Goal: Communication & Community: Answer question/provide support

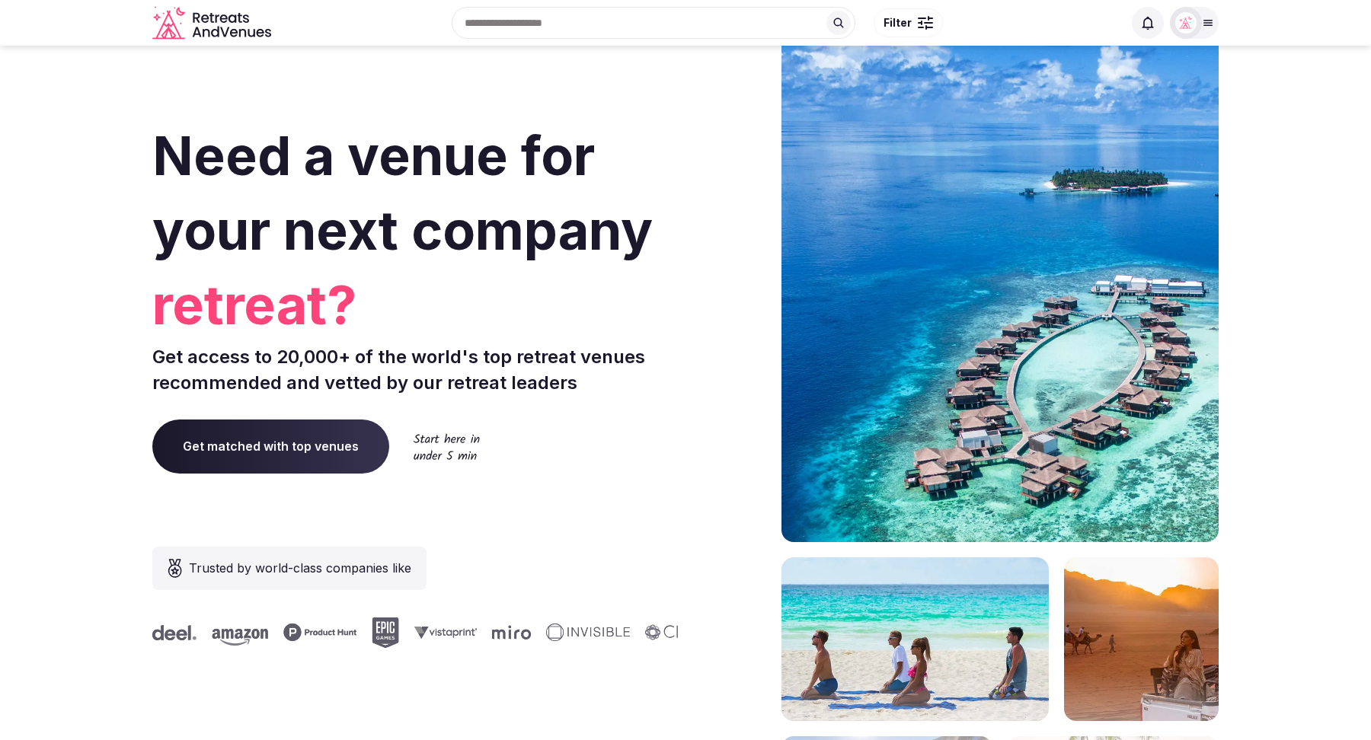
click at [561, 28] on div "Recent searches [GEOGRAPHIC_DATA], [GEOGRAPHIC_DATA] [GEOGRAPHIC_DATA], [GEOGRA…" at bounding box center [700, 23] width 846 height 66
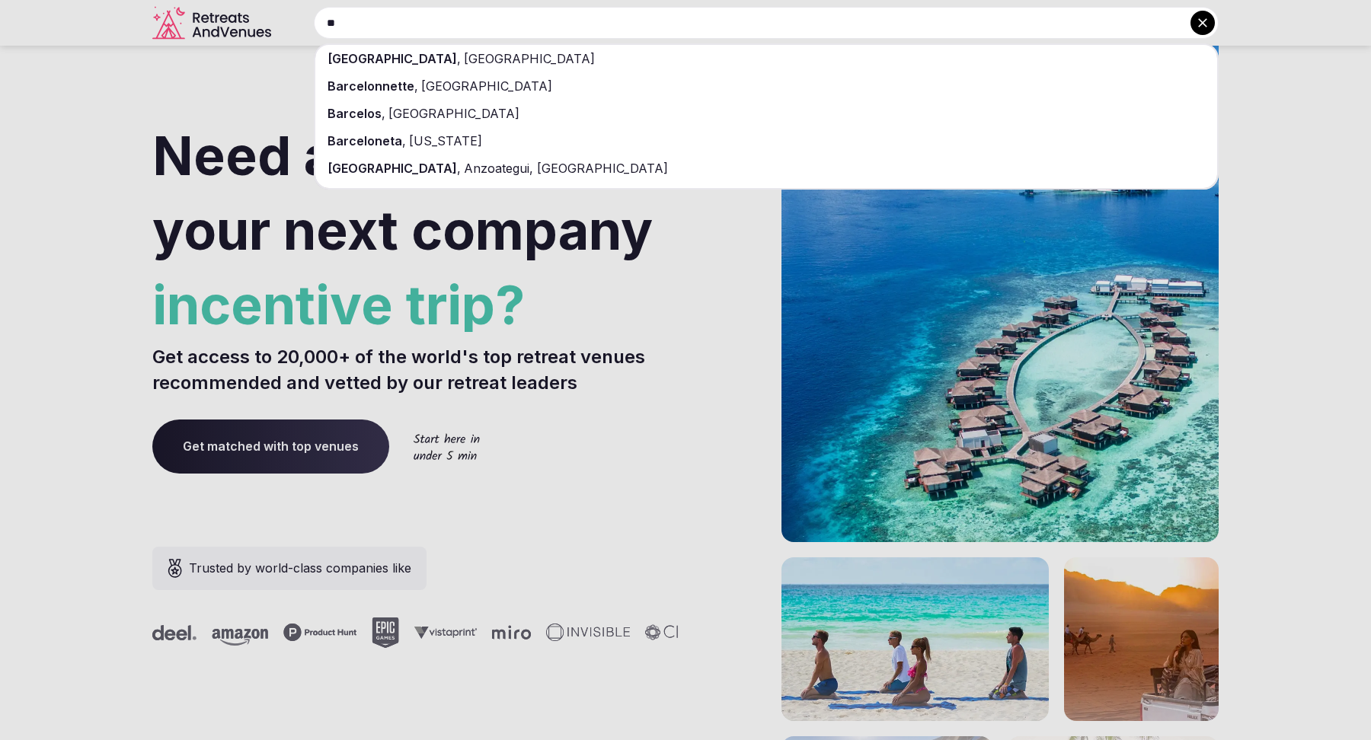
type input "*"
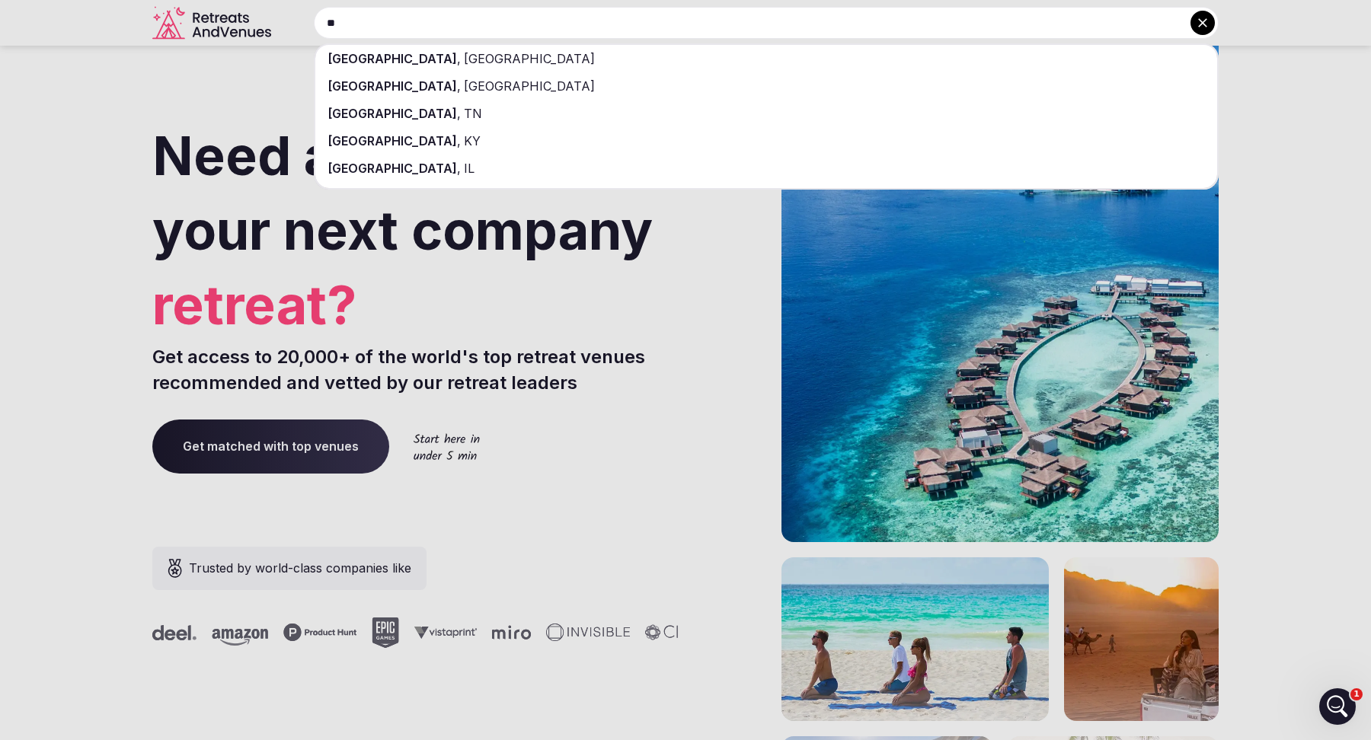
type input "*"
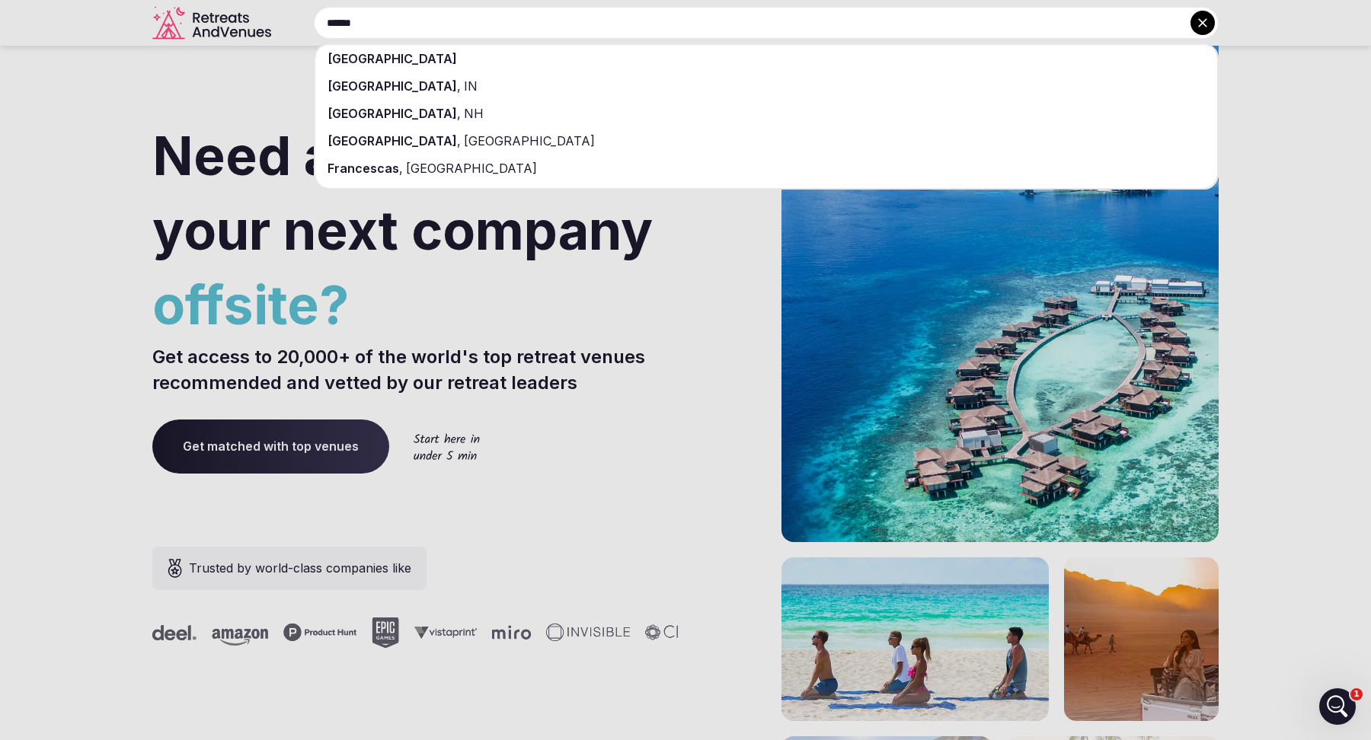
type input "******"
click at [553, 66] on div "[GEOGRAPHIC_DATA]" at bounding box center [766, 58] width 902 height 27
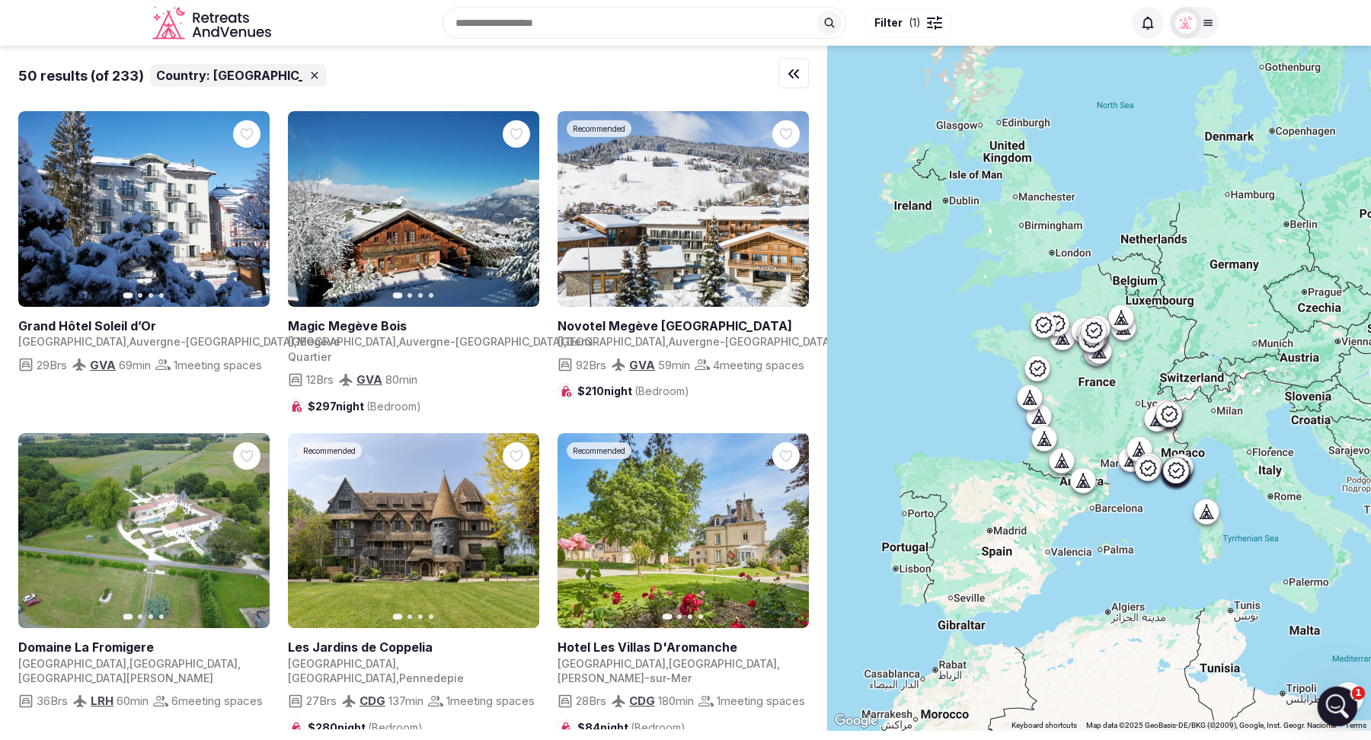
click at [1344, 713] on div "Open Intercom Messenger" at bounding box center [1335, 704] width 50 height 50
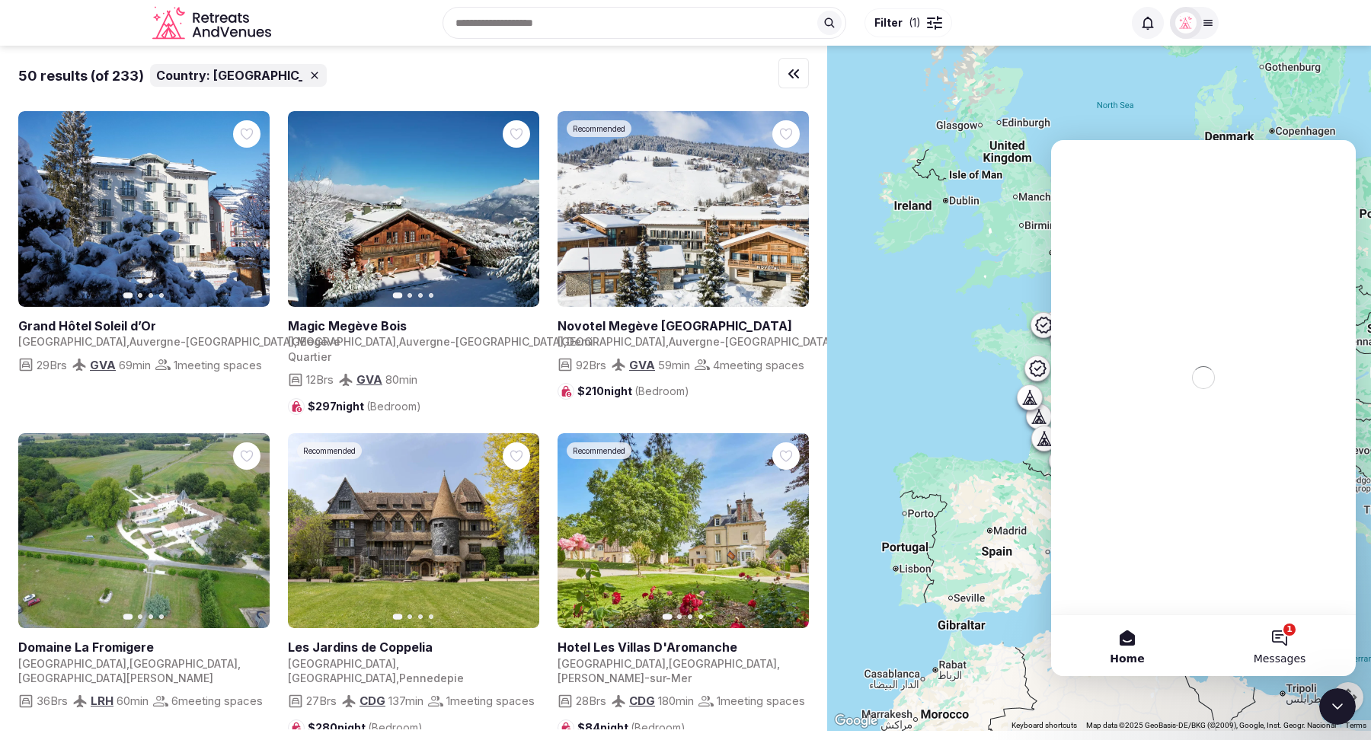
click at [1280, 644] on button "1 Messages" at bounding box center [1280, 645] width 152 height 61
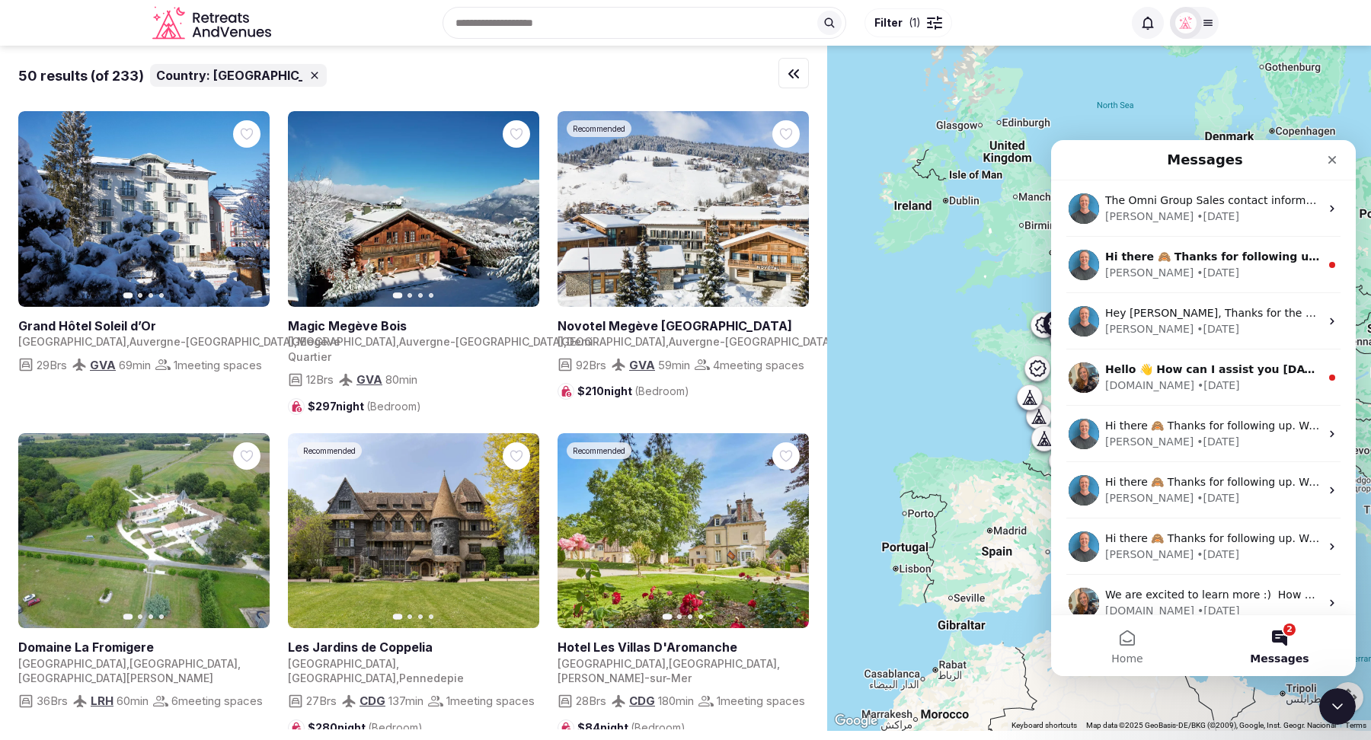
click at [395, 656] on link at bounding box center [410, 647] width 245 height 17
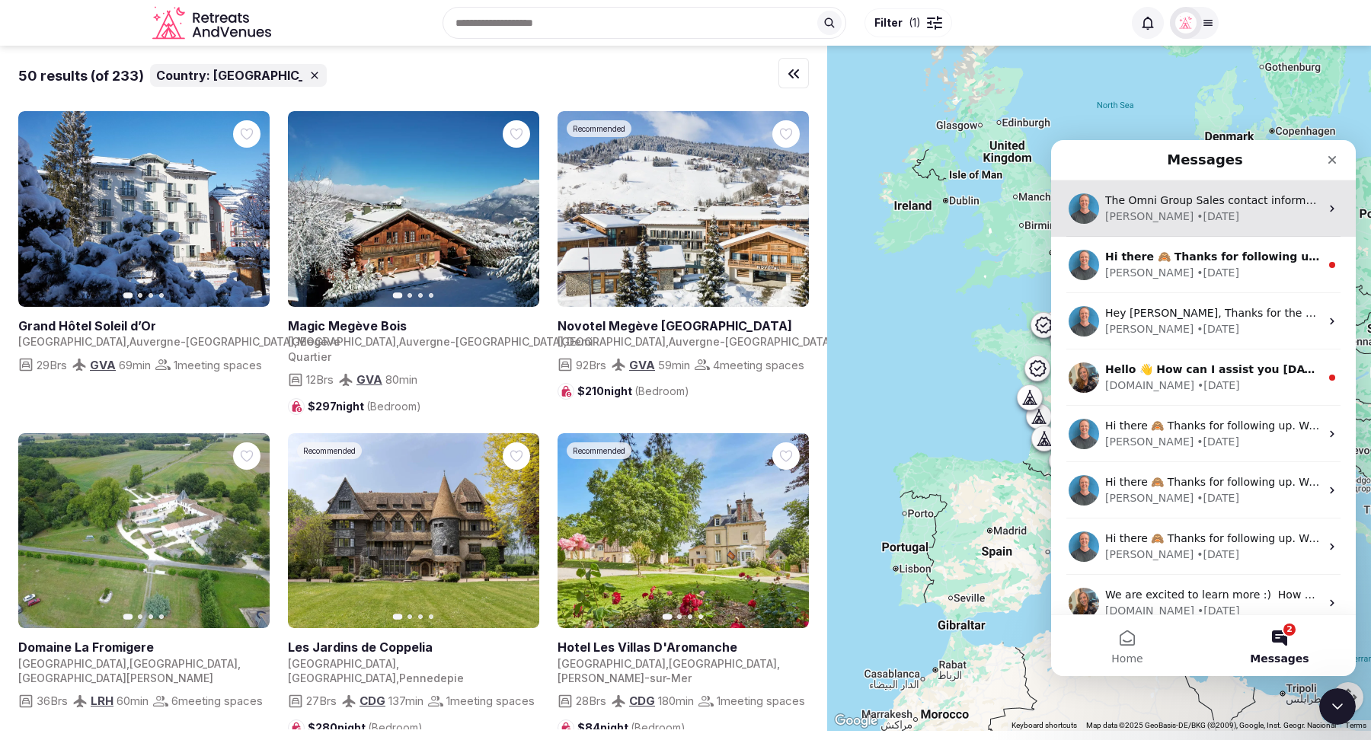
click at [1181, 209] on div "[PERSON_NAME] • [DATE]" at bounding box center [1212, 217] width 215 height 16
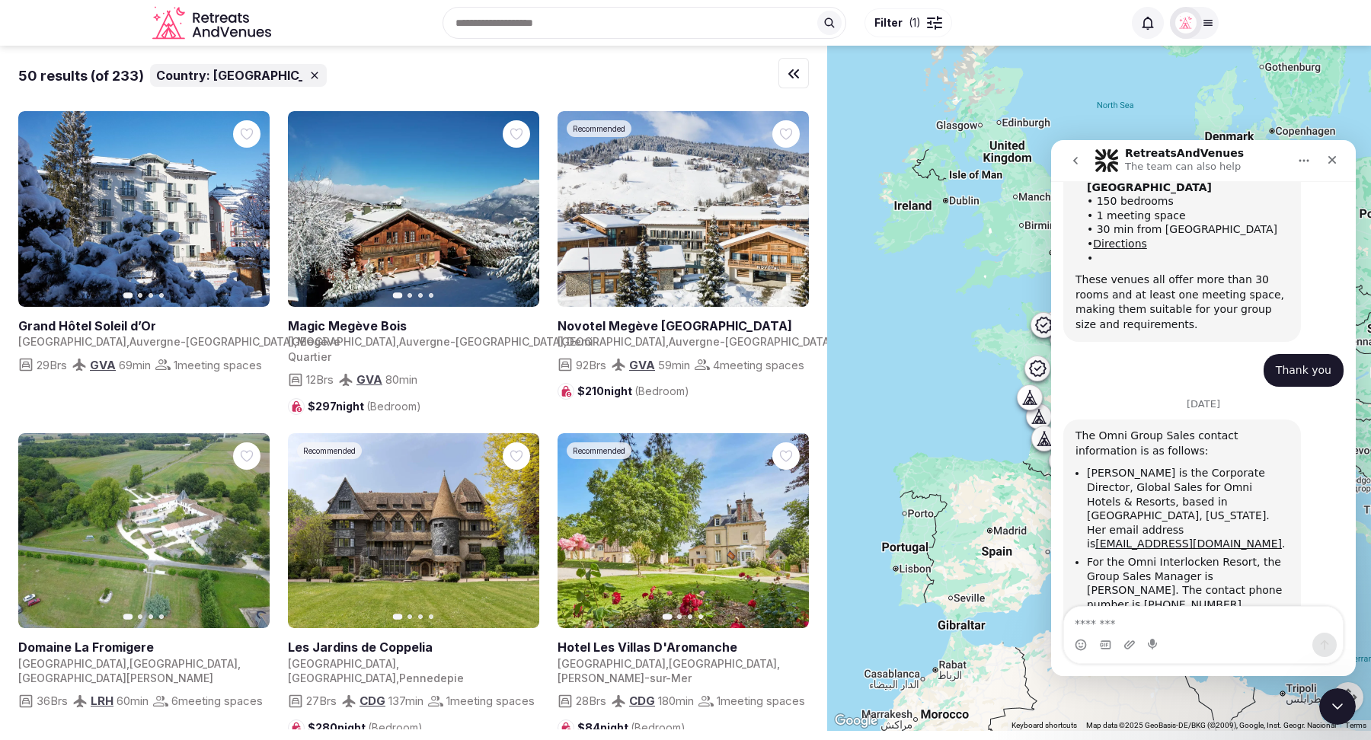
scroll to position [569, 0]
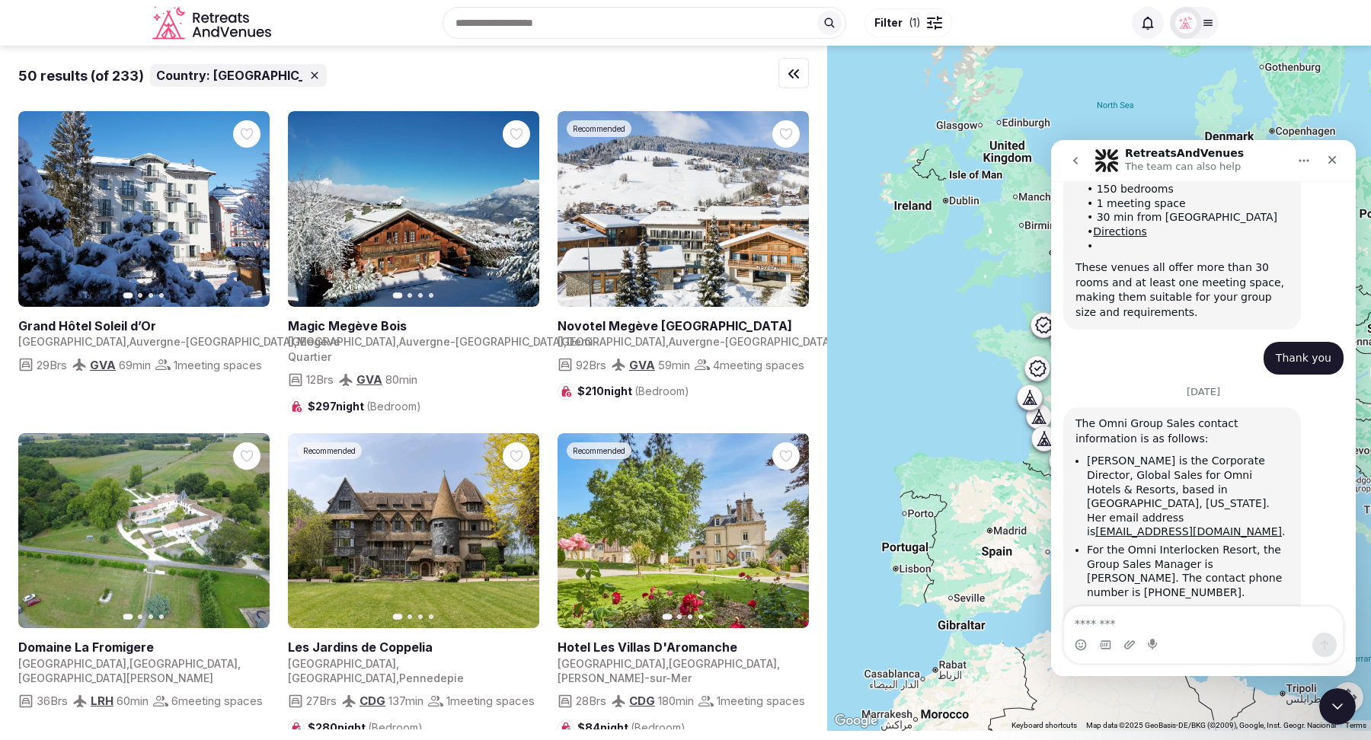
click at [1076, 166] on icon "go back" at bounding box center [1075, 161] width 12 height 12
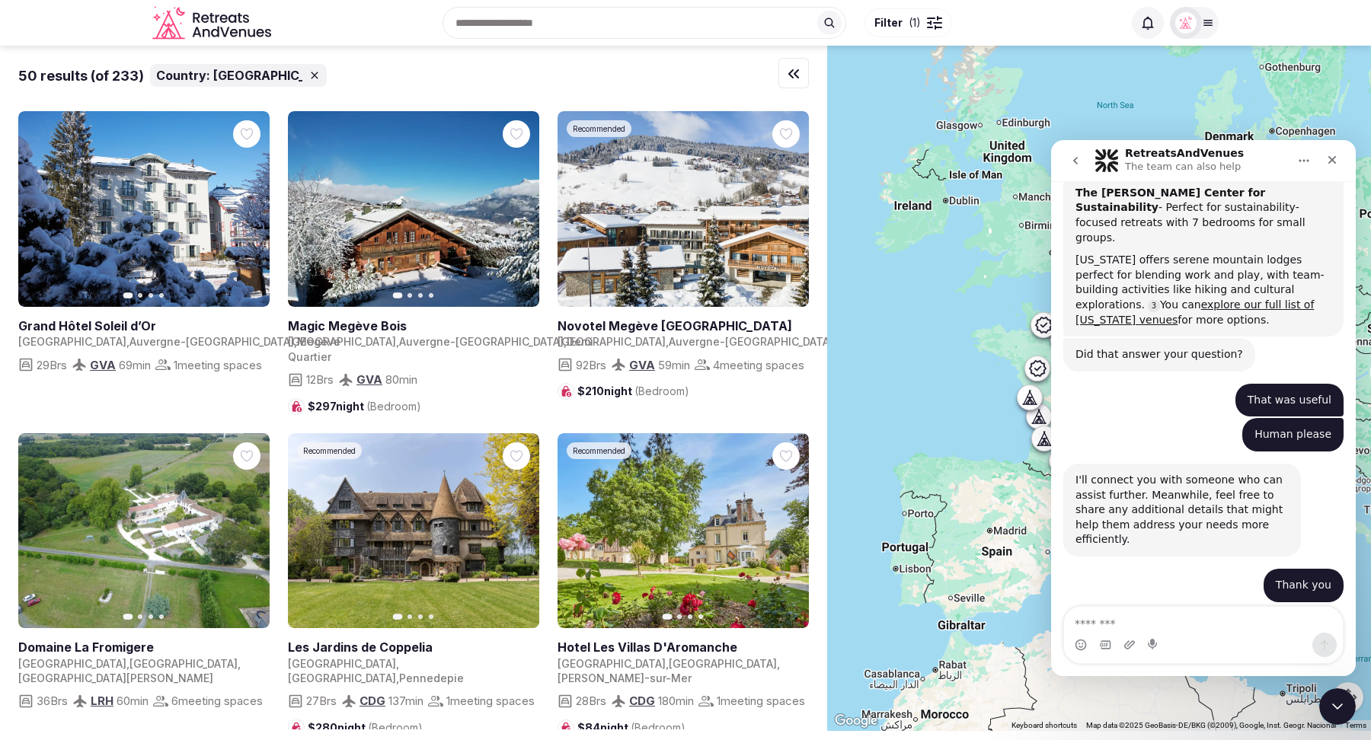
scroll to position [2434, 0]
click at [1156, 627] on textarea "Message…" at bounding box center [1203, 620] width 279 height 26
type textarea "**********"
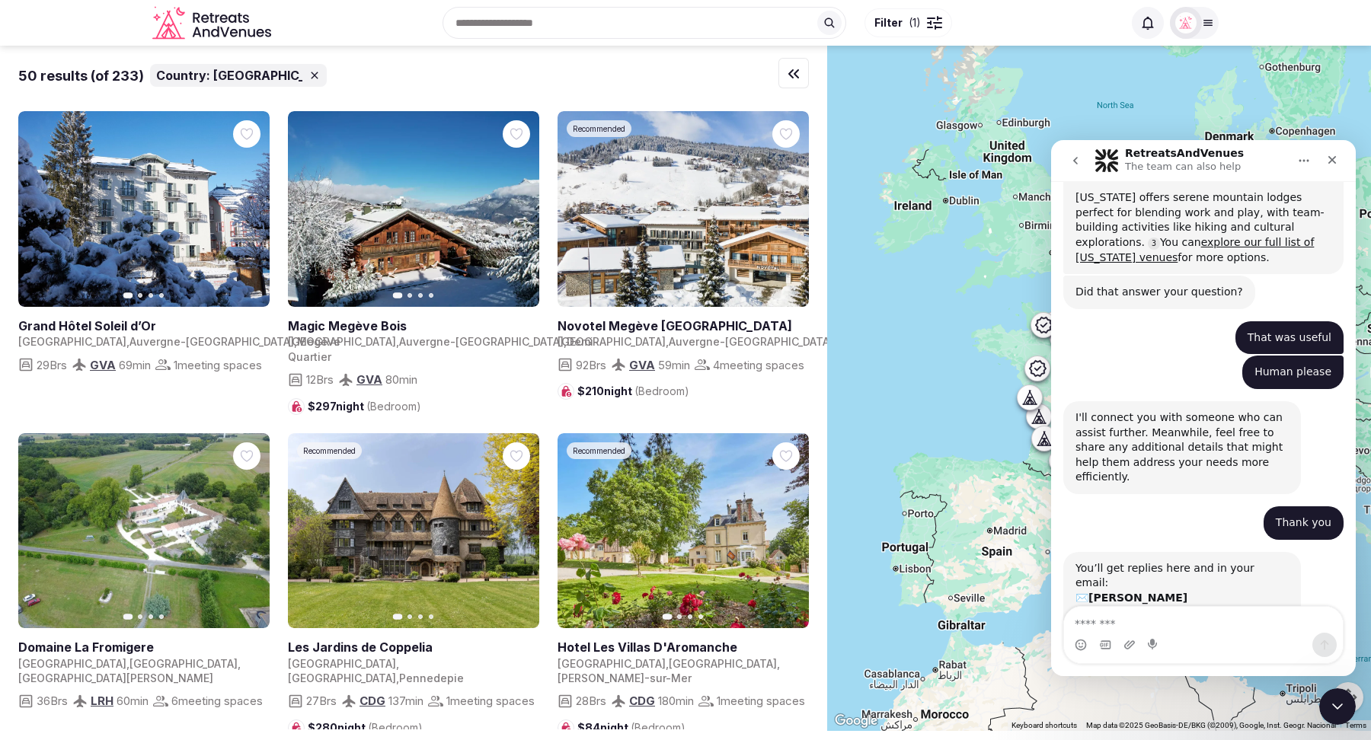
scroll to position [2499, 0]
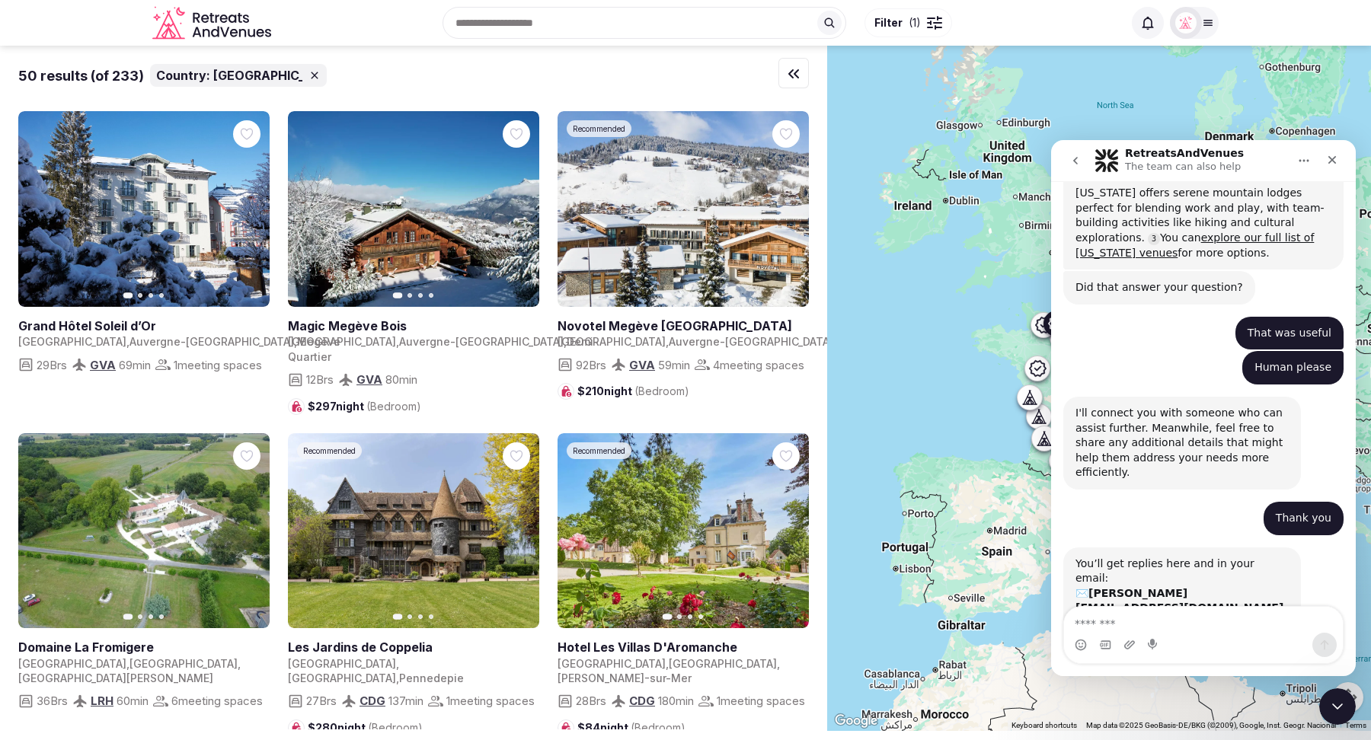
click at [401, 649] on link at bounding box center [410, 647] width 245 height 17
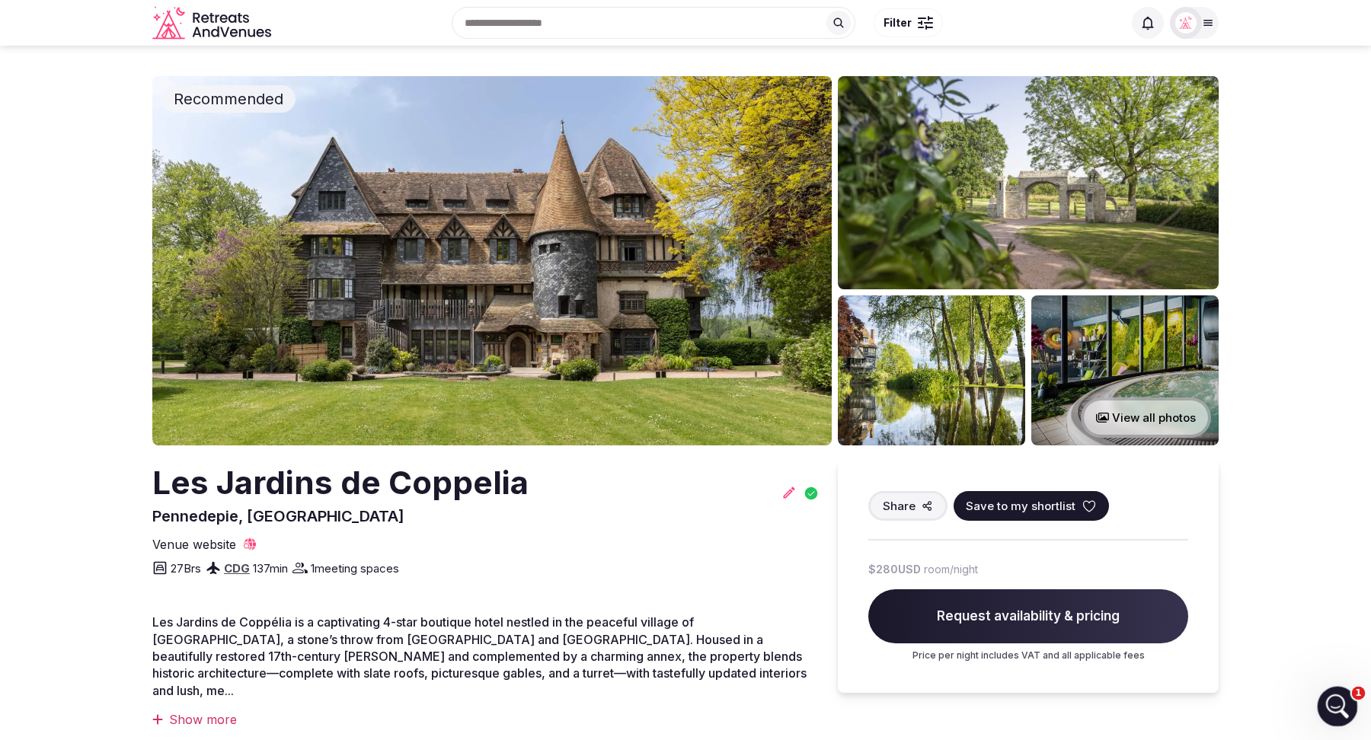
click at [1344, 698] on div "Open Intercom Messenger" at bounding box center [1335, 704] width 50 height 50
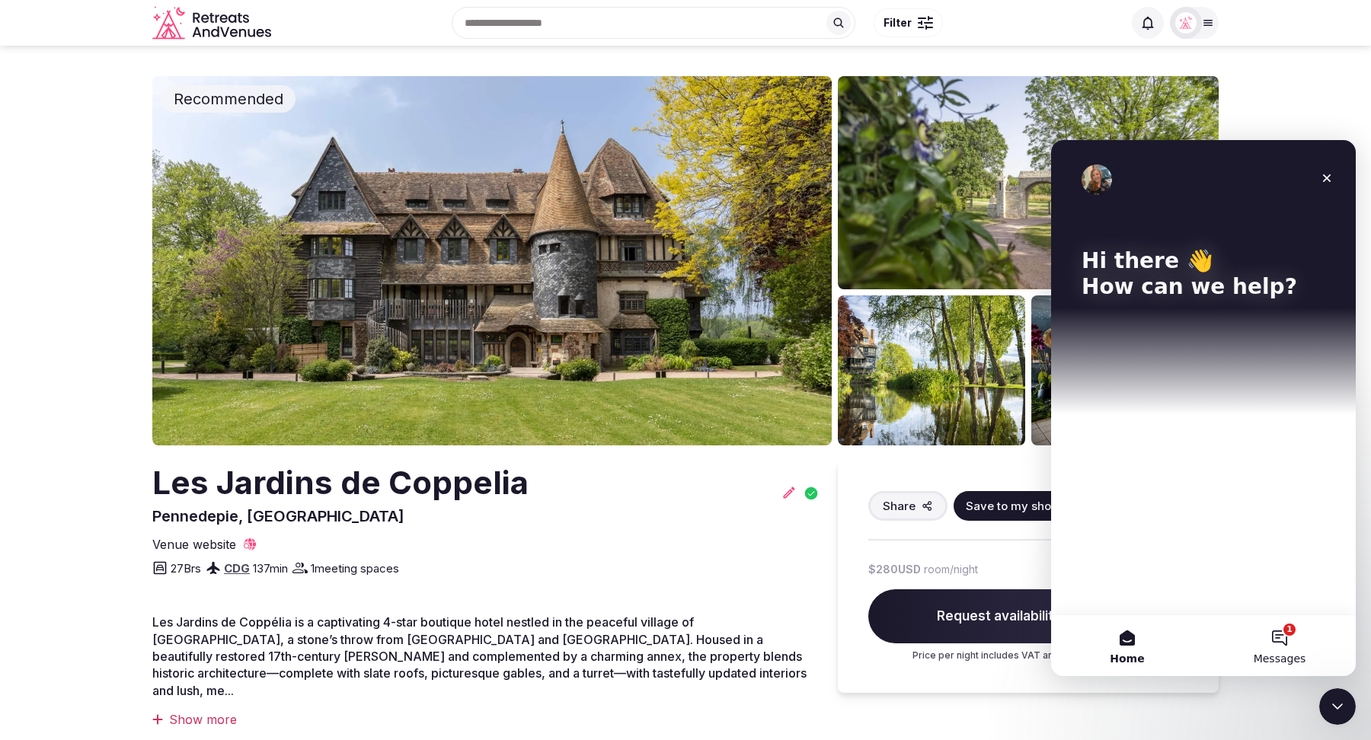
click at [1301, 644] on button "1 Messages" at bounding box center [1280, 645] width 152 height 61
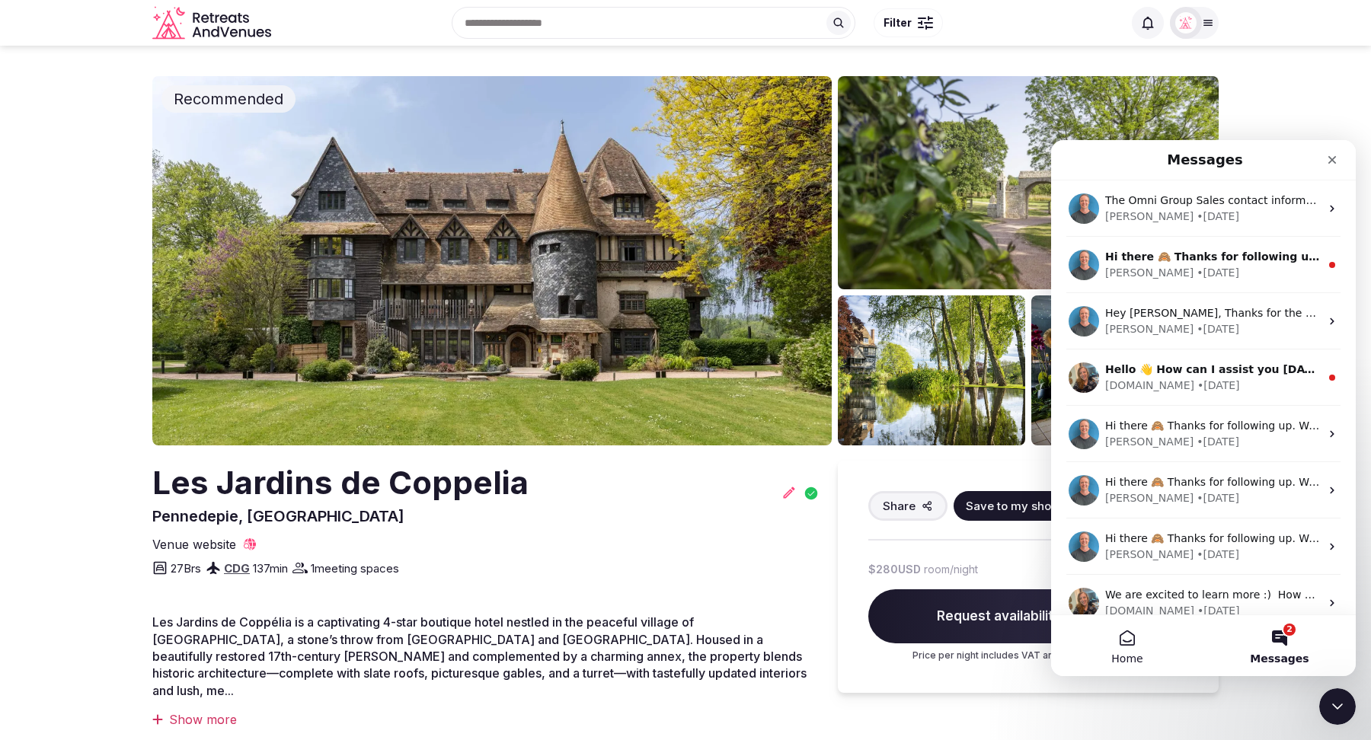
click at [1130, 650] on button "Home" at bounding box center [1127, 645] width 152 height 61
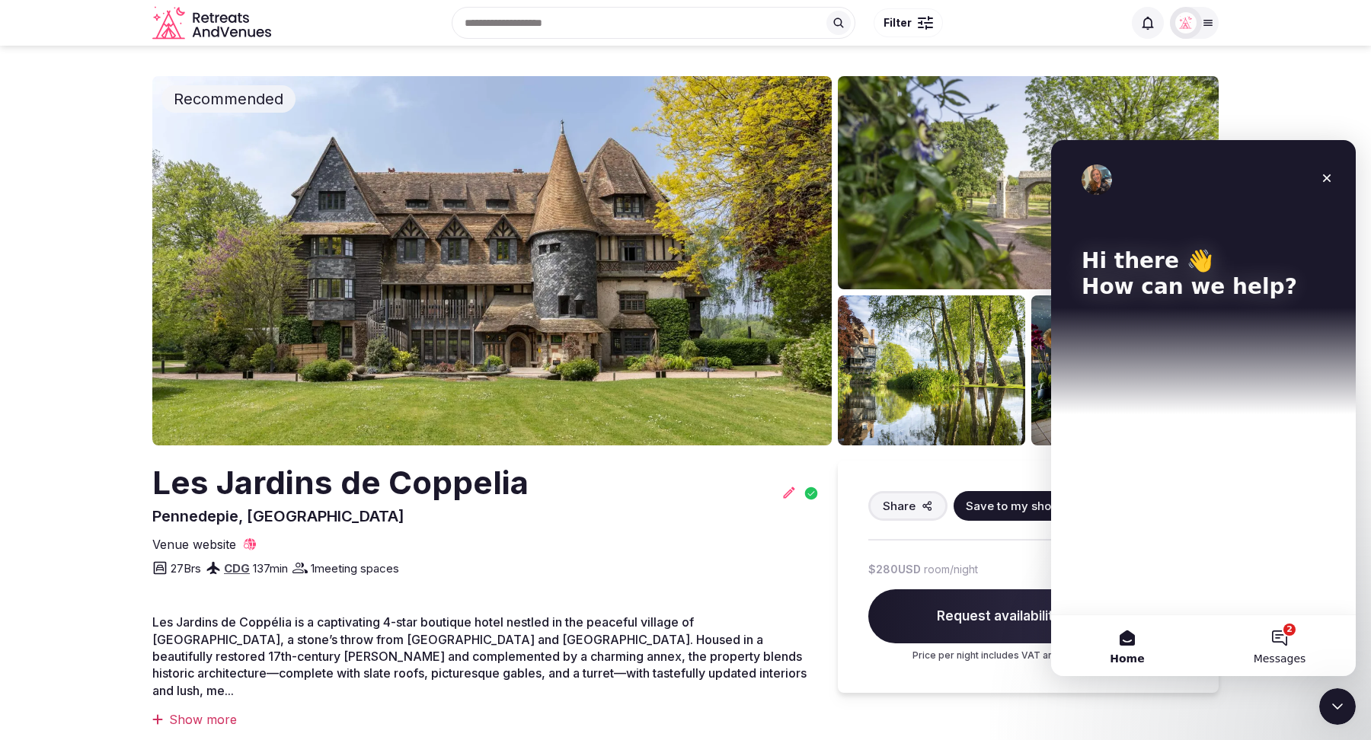
click at [1287, 648] on button "2 Messages" at bounding box center [1280, 645] width 152 height 61
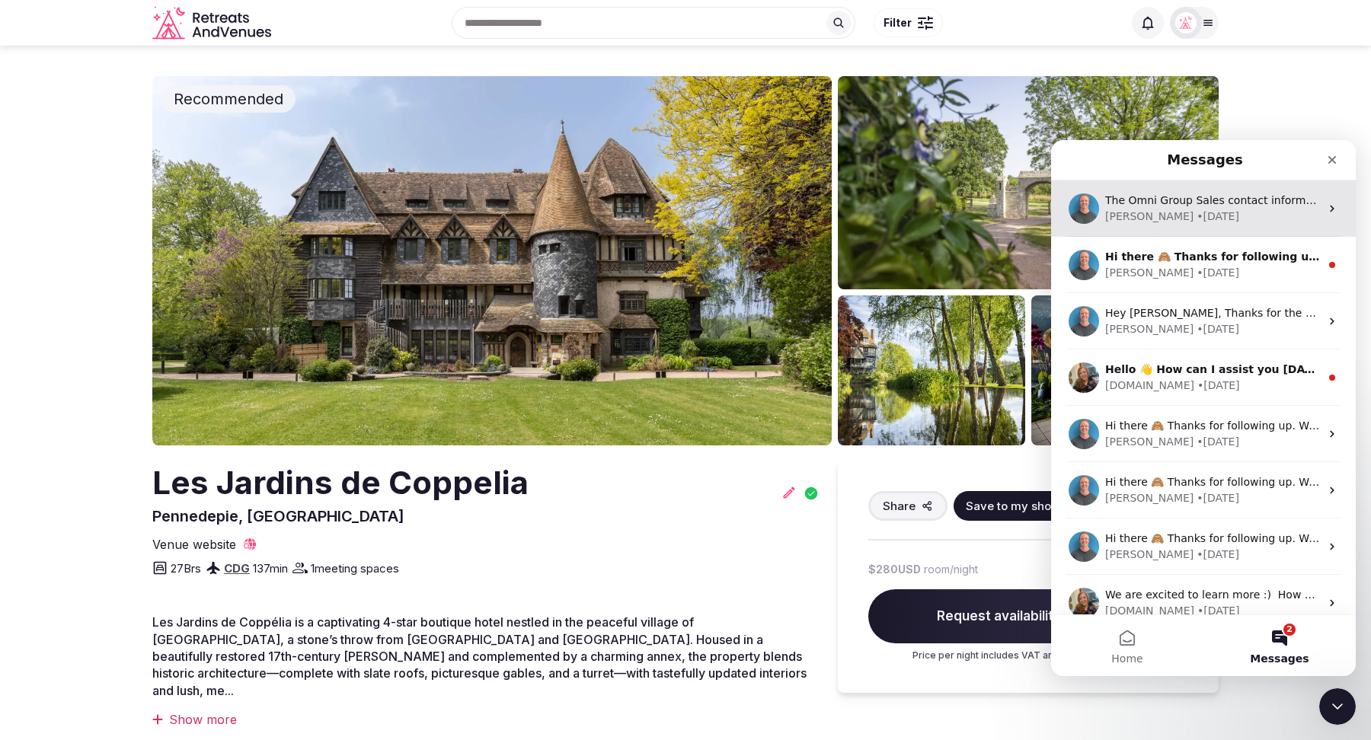
click at [1192, 209] on div "[PERSON_NAME] • [DATE]" at bounding box center [1212, 217] width 215 height 16
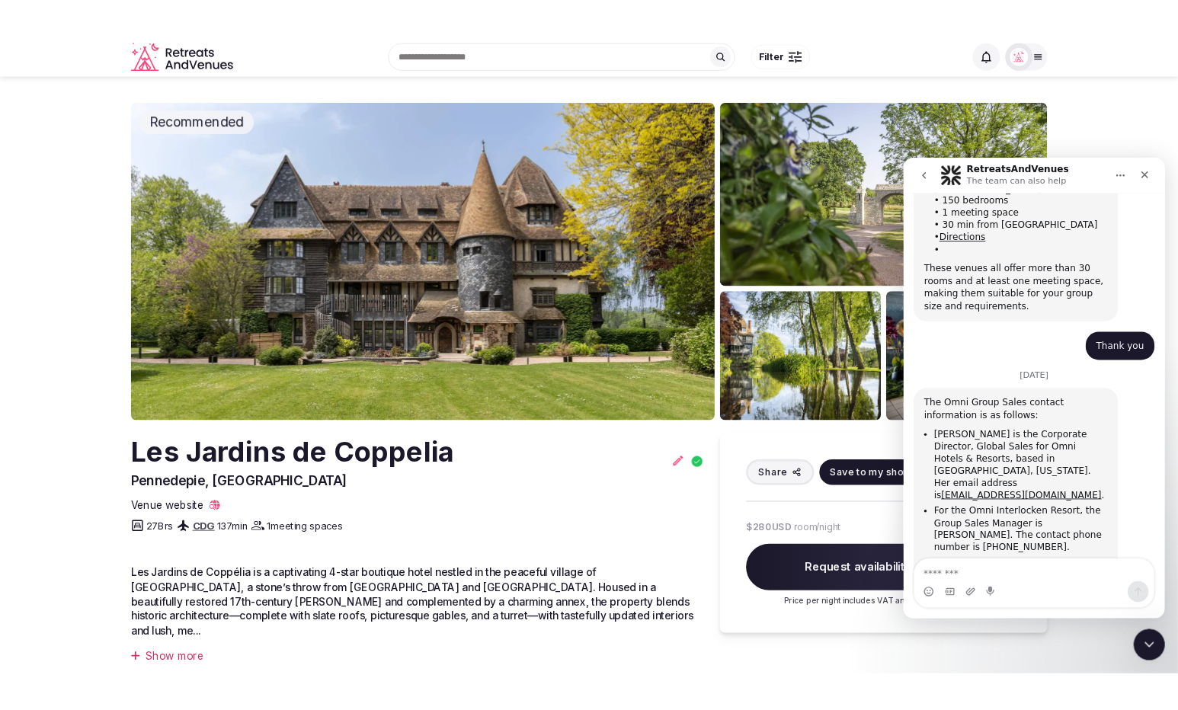
scroll to position [569, 0]
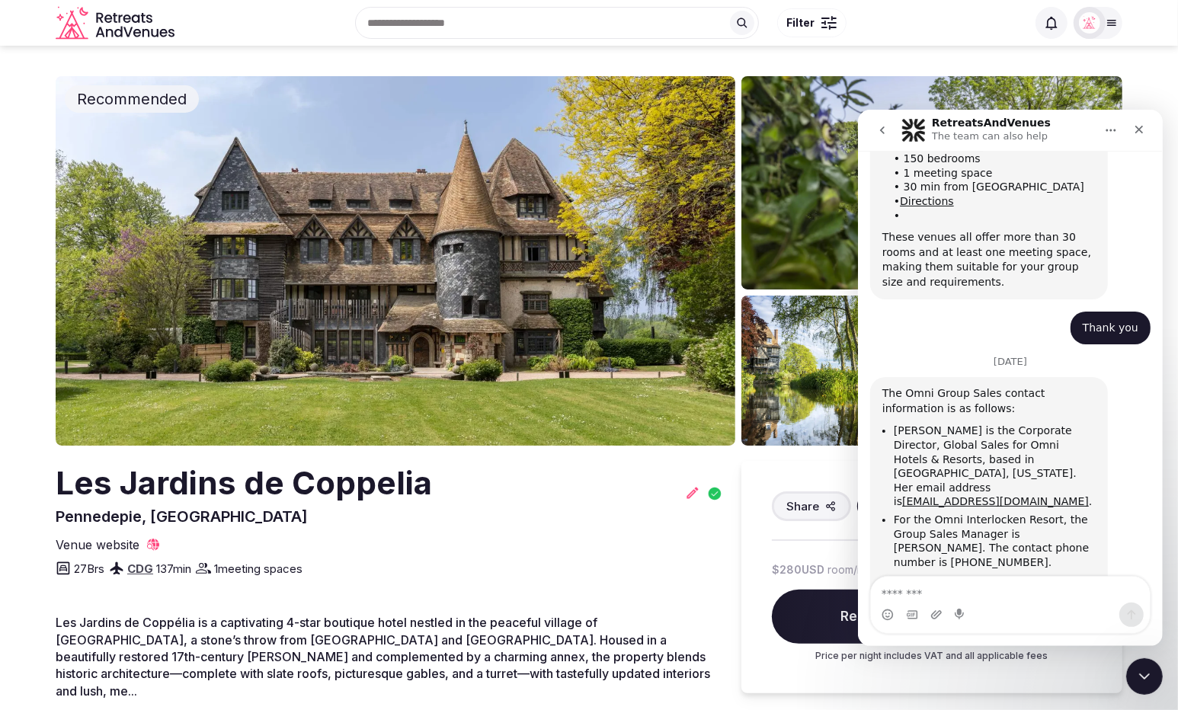
click at [888, 133] on button "go back" at bounding box center [881, 129] width 29 height 29
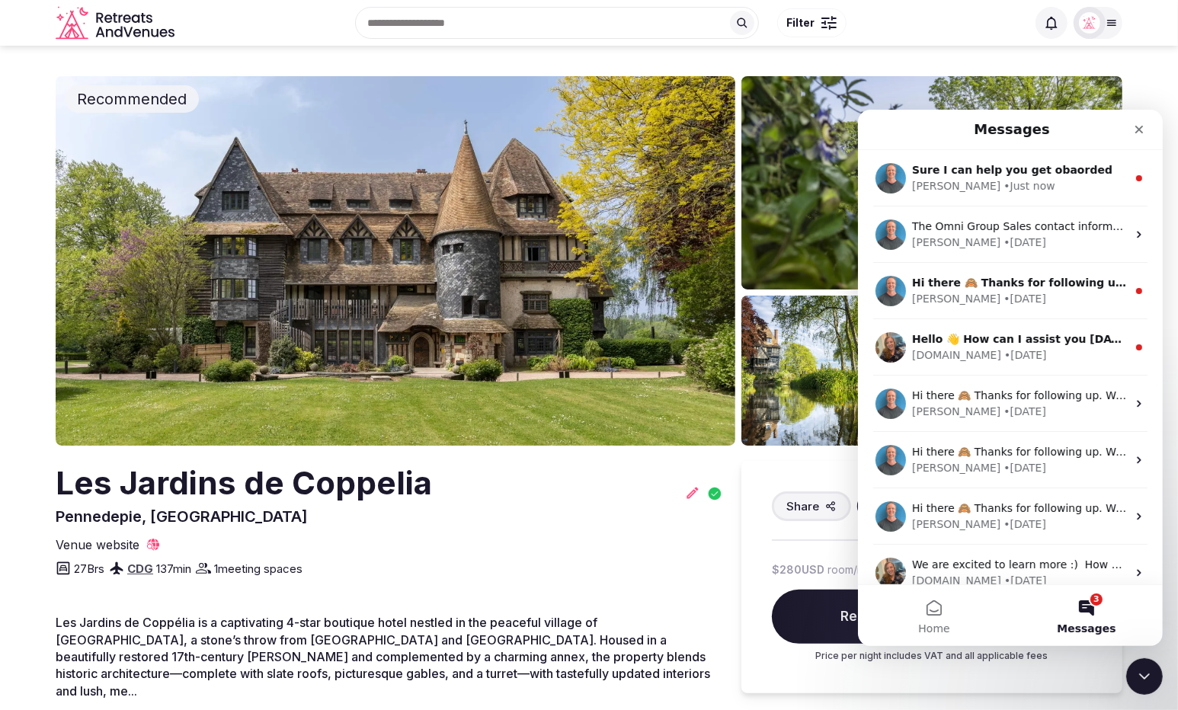
scroll to position [0, 0]
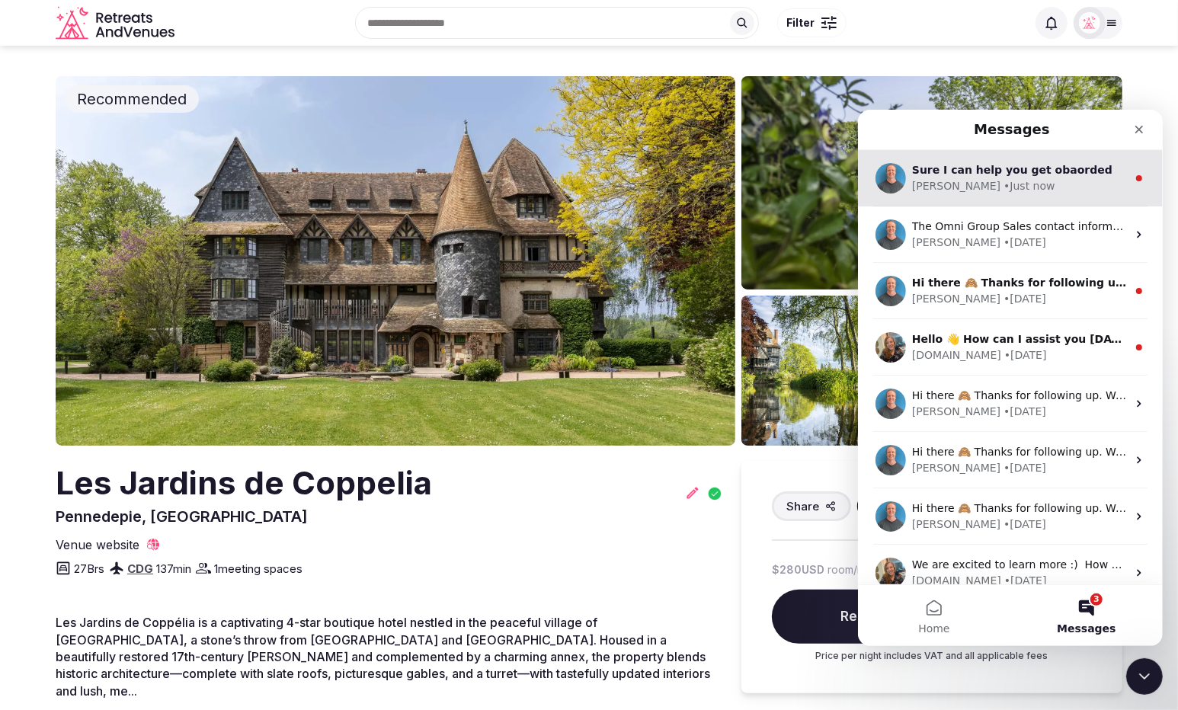
click at [1004, 174] on span "Sure I can help you get obaorded" at bounding box center [1011, 169] width 200 height 12
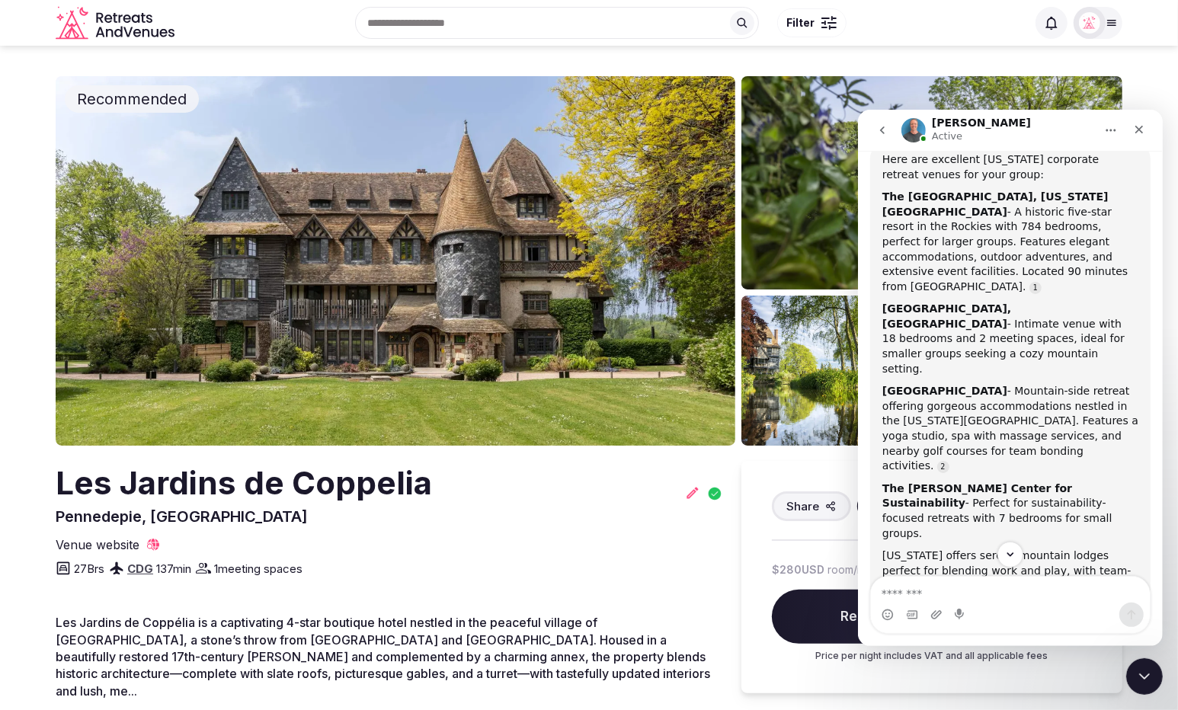
scroll to position [2570, 0]
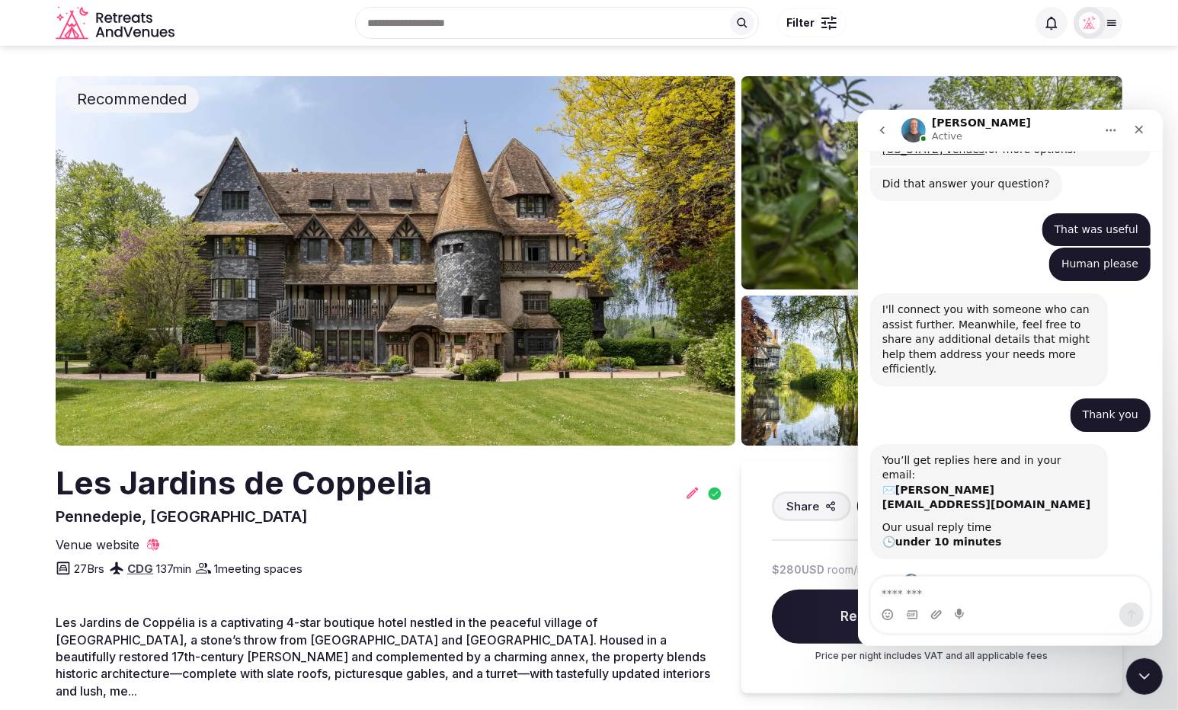
click at [882, 127] on icon "go back" at bounding box center [881, 130] width 5 height 8
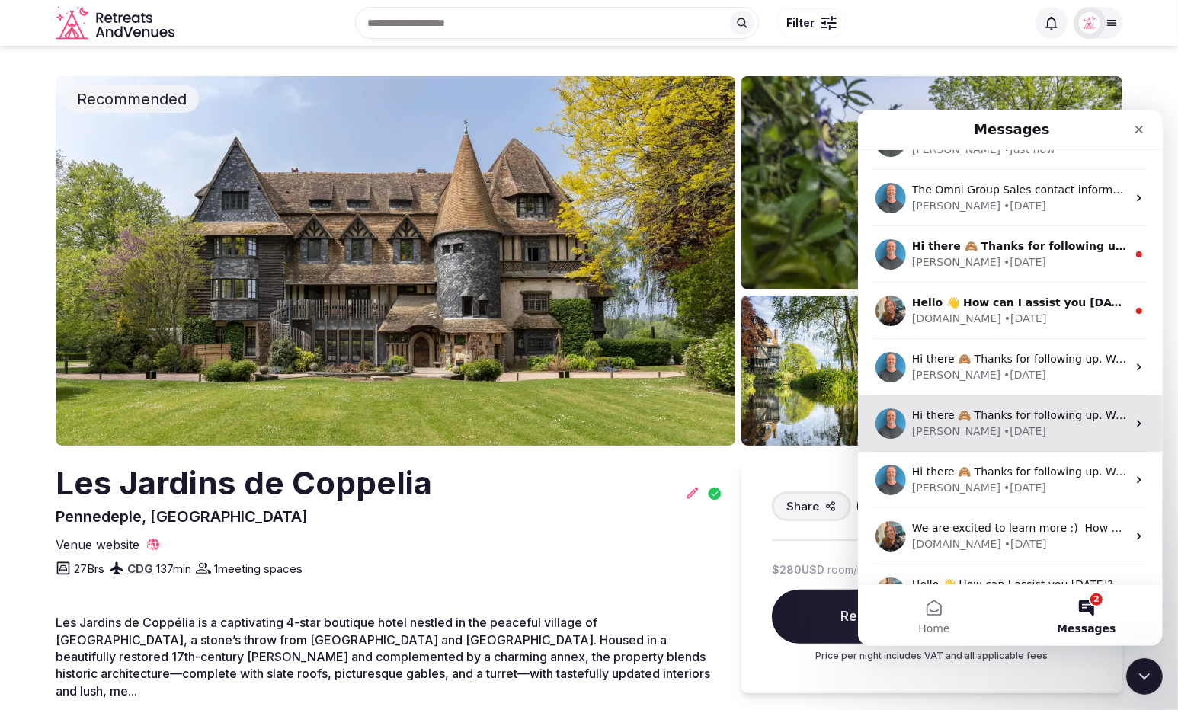
scroll to position [185, 0]
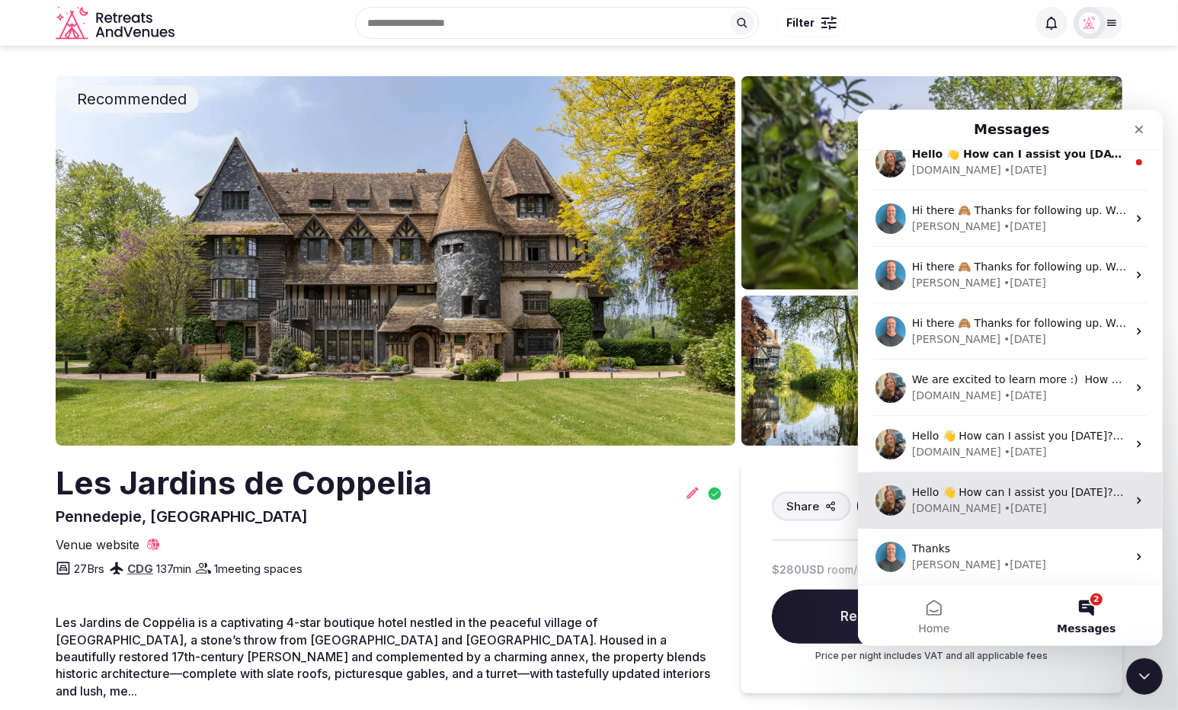
click at [967, 506] on div "[DOMAIN_NAME]" at bounding box center [955, 508] width 89 height 16
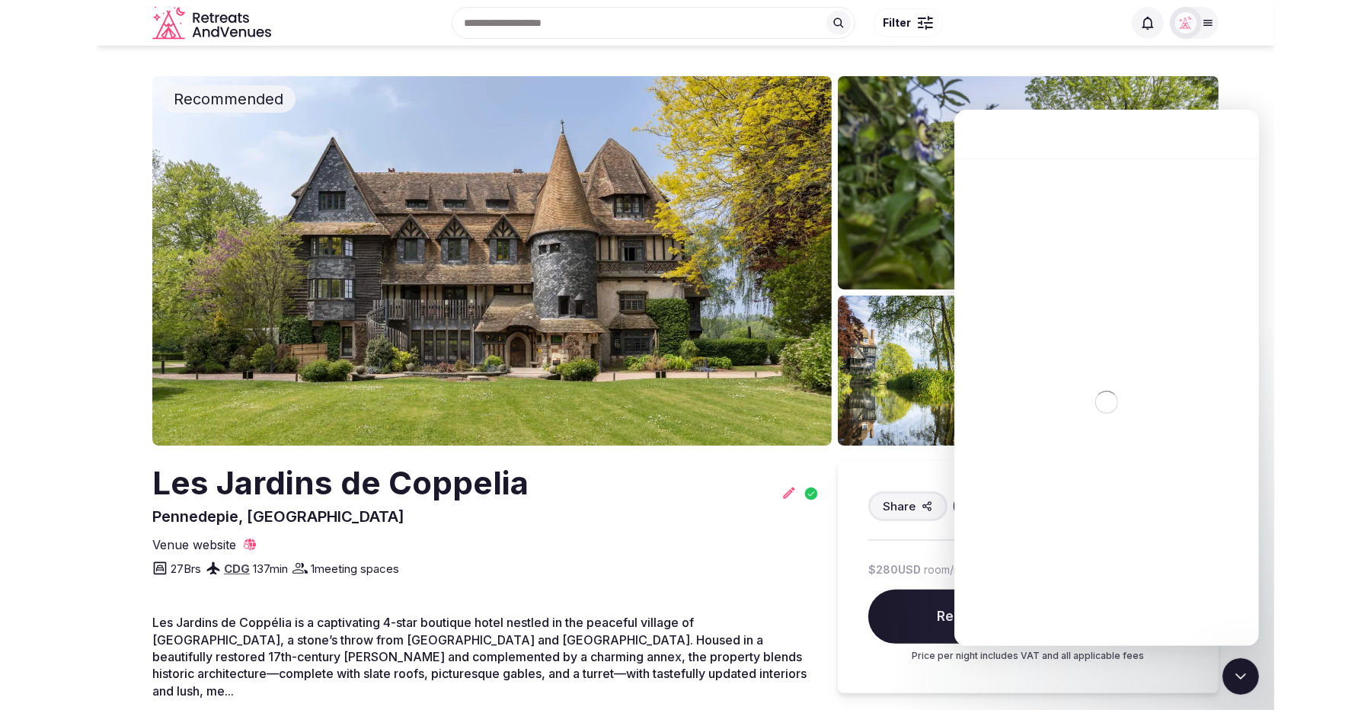
scroll to position [123, 0]
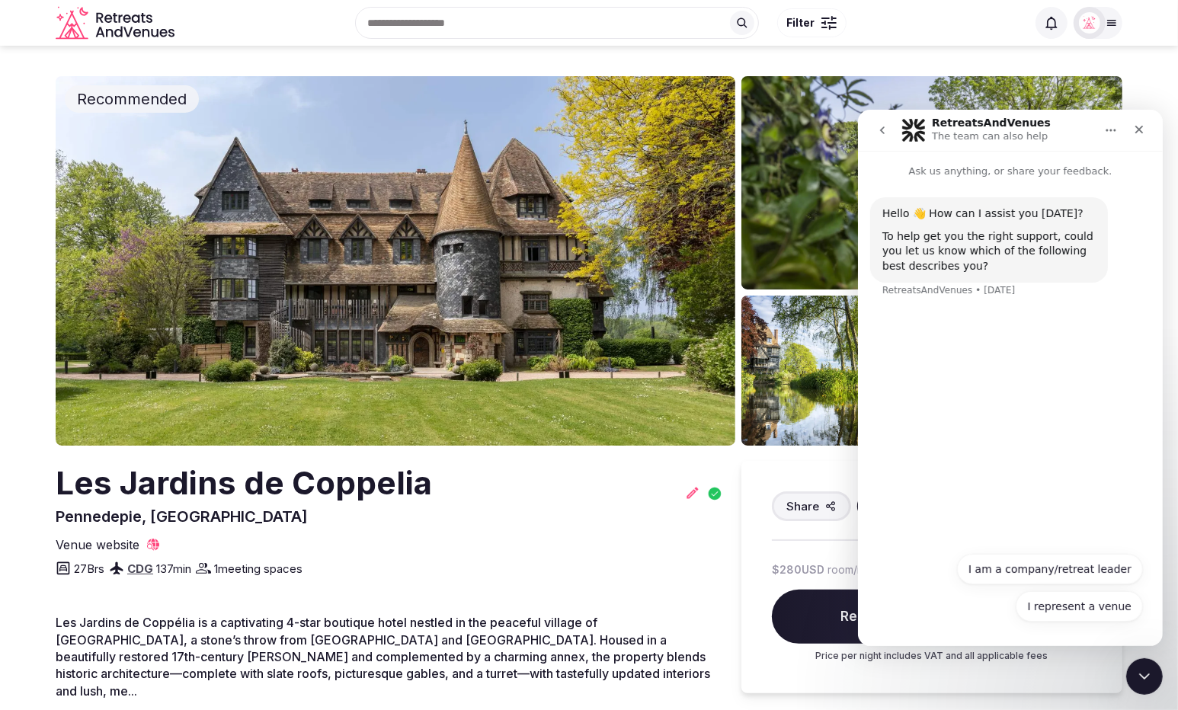
click at [884, 133] on icon "go back" at bounding box center [881, 129] width 12 height 12
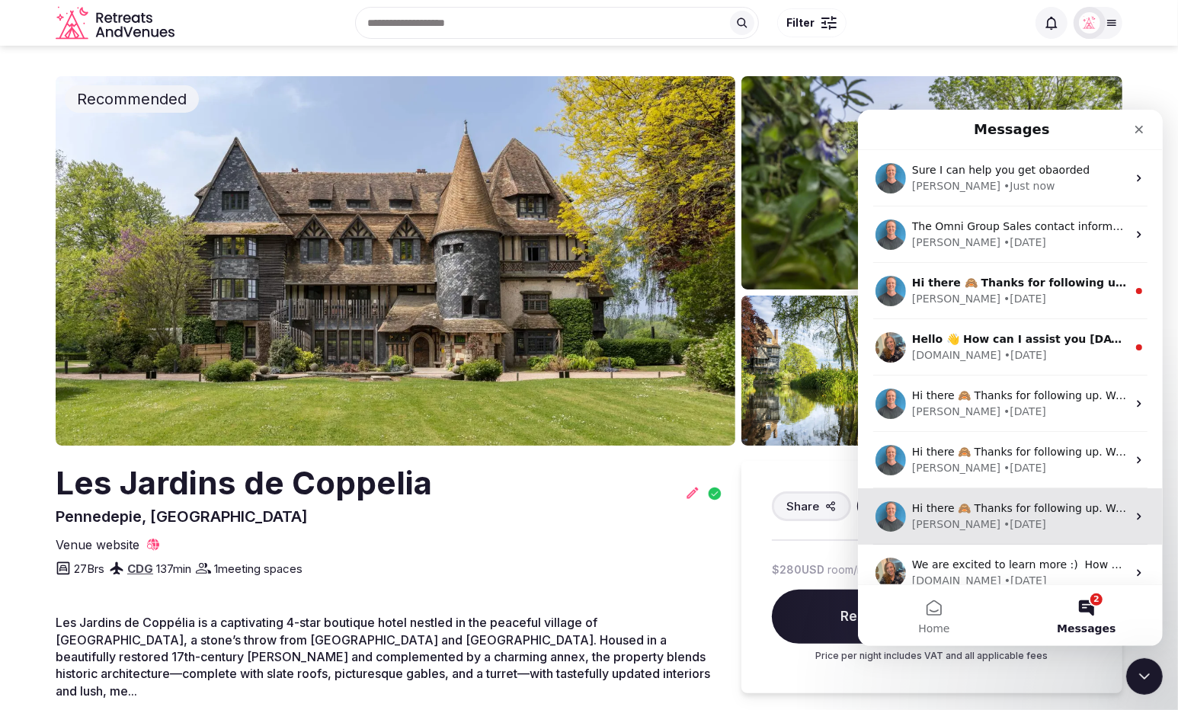
click at [997, 518] on div "[PERSON_NAME] • [DATE]" at bounding box center [1018, 524] width 215 height 16
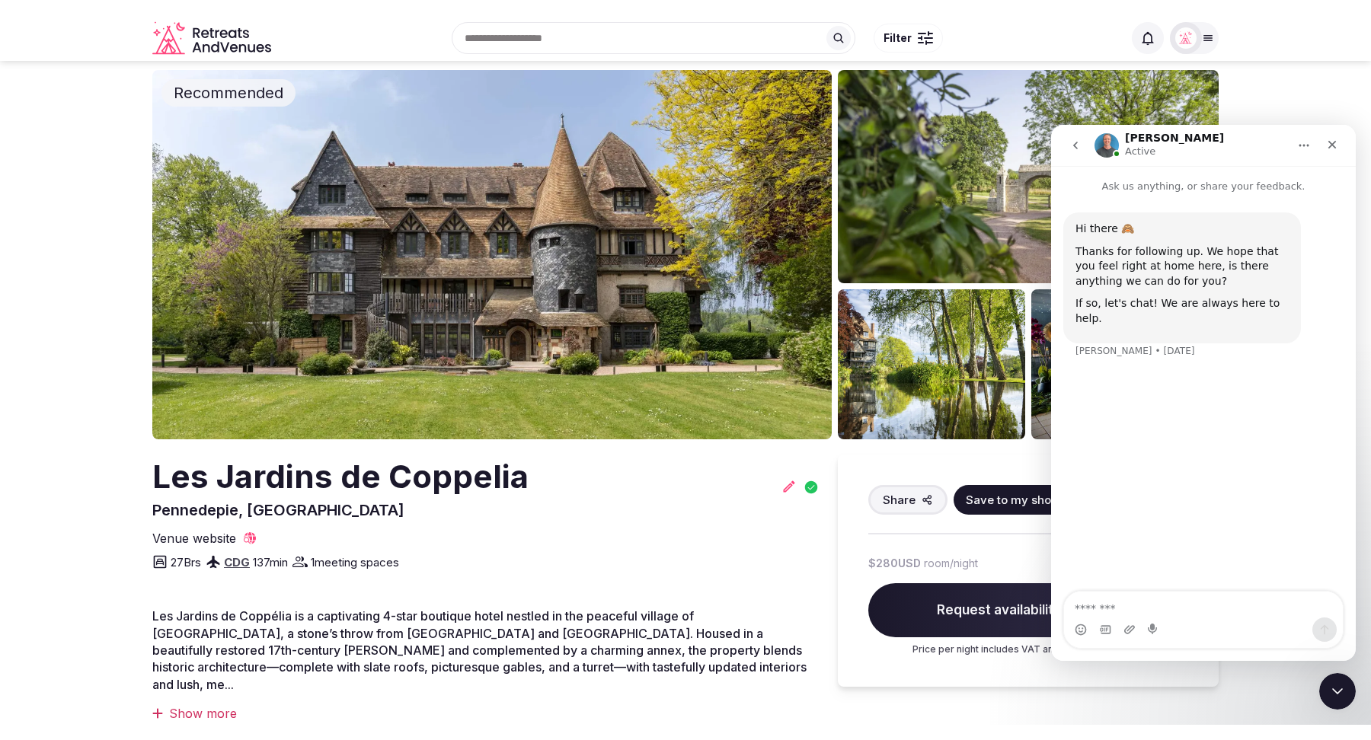
scroll to position [0, 0]
